Goal: Transaction & Acquisition: Purchase product/service

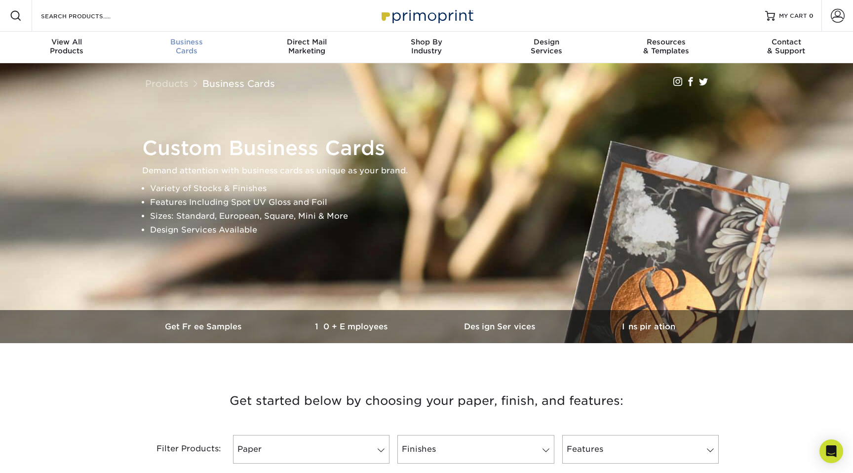
click at [178, 50] on div "Business Cards" at bounding box center [187, 47] width 120 height 18
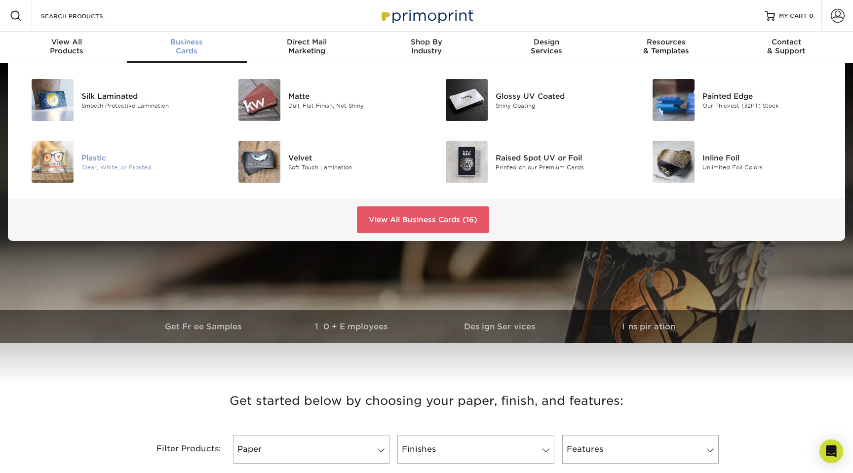
click at [125, 170] on div "Clear, White, or Frosted" at bounding box center [146, 167] width 131 height 8
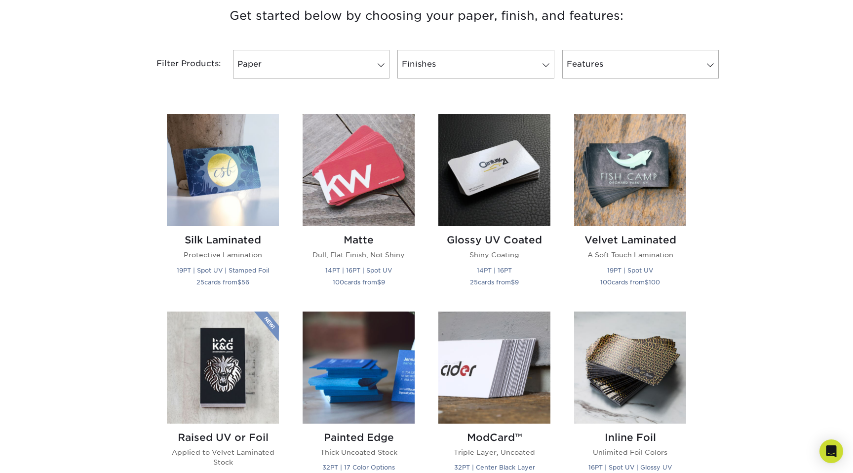
scroll to position [173, 0]
